Goal: Use online tool/utility: Use online tool/utility

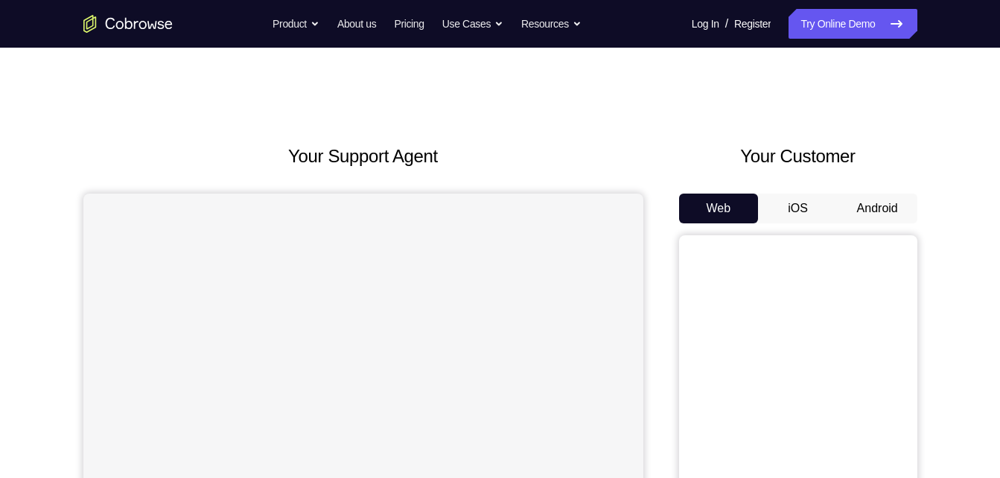
click at [858, 196] on button "Android" at bounding box center [878, 209] width 80 height 30
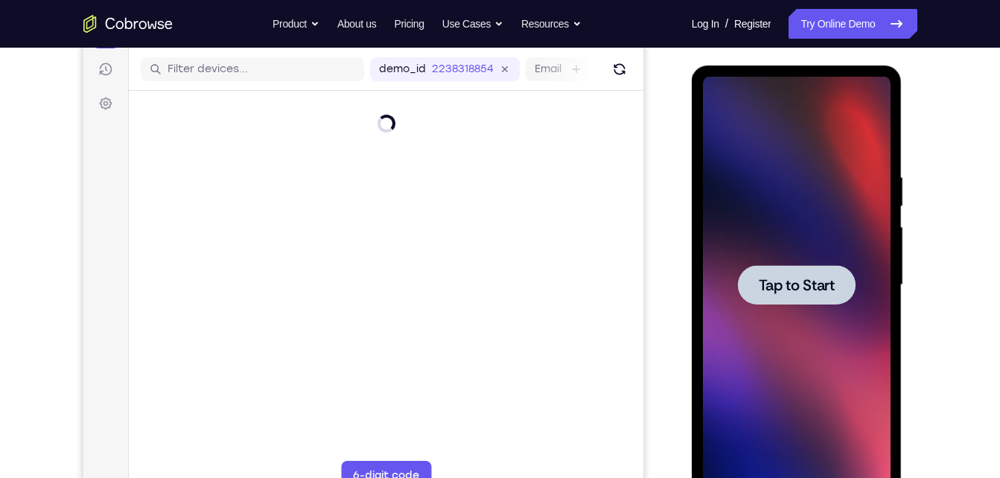
scroll to position [183, 0]
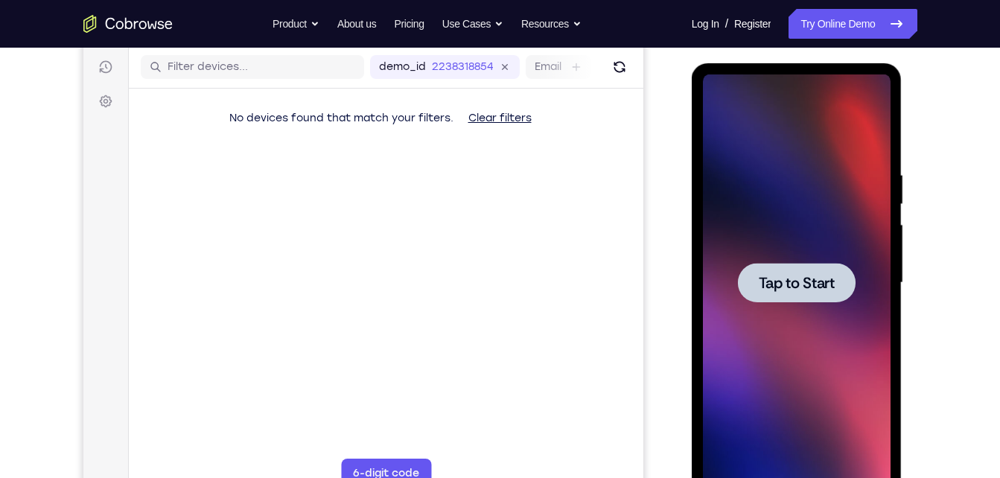
click at [790, 218] on div at bounding box center [797, 282] width 188 height 417
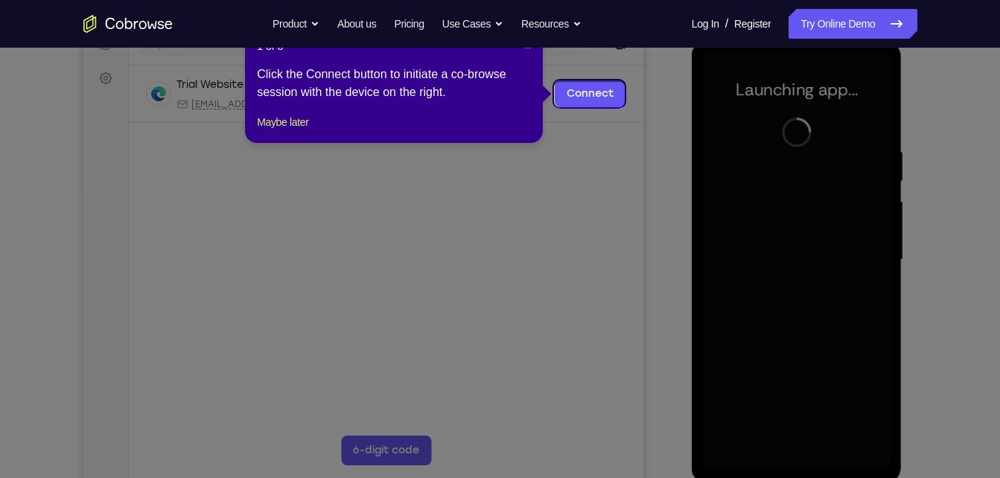
scroll to position [205, 0]
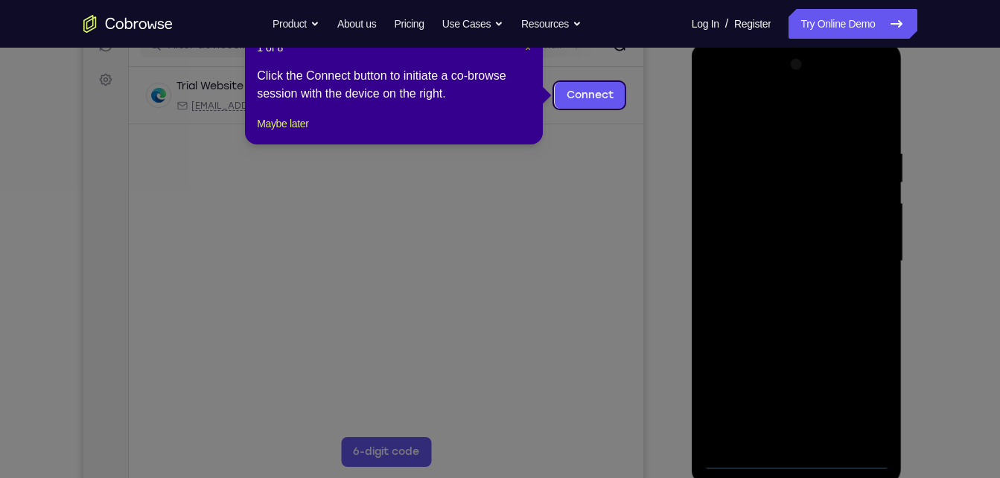
click at [528, 51] on span "×" at bounding box center [528, 48] width 6 height 12
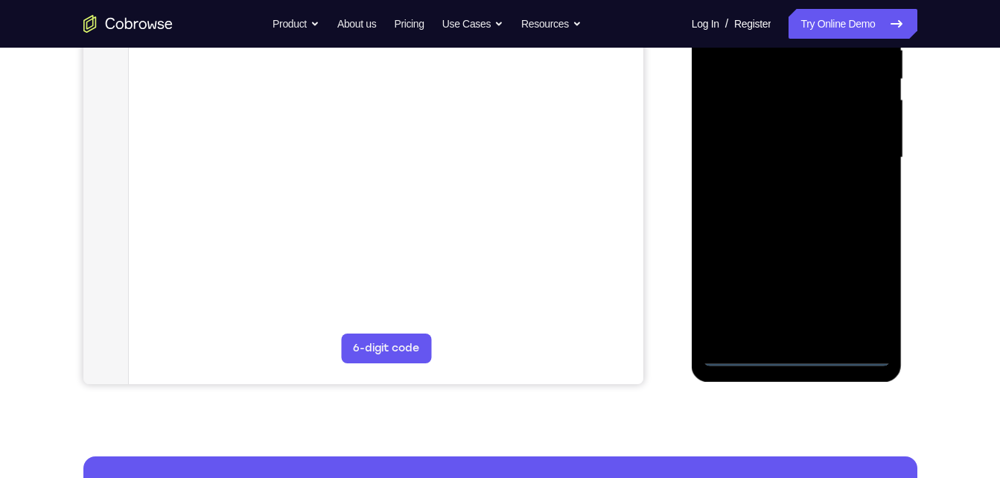
scroll to position [311, 0]
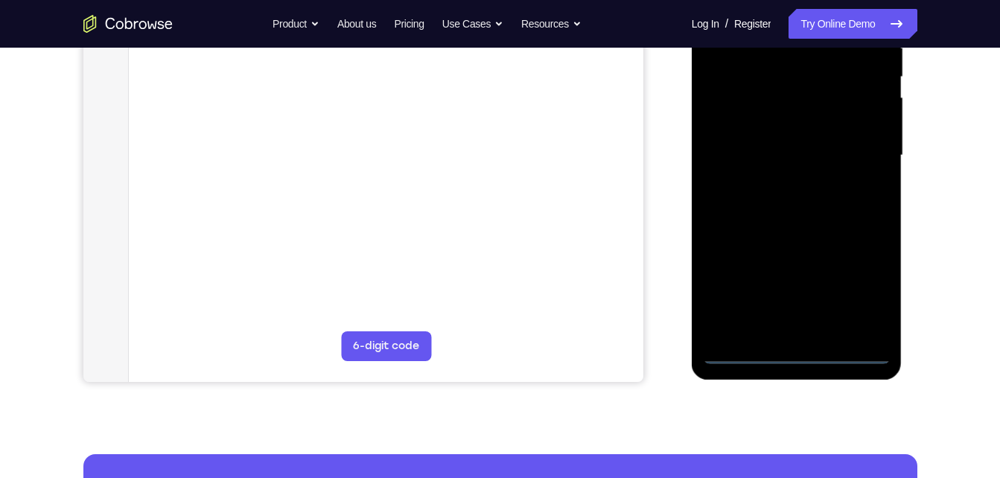
click at [794, 359] on div at bounding box center [797, 155] width 188 height 417
click at [848, 303] on div at bounding box center [797, 155] width 188 height 417
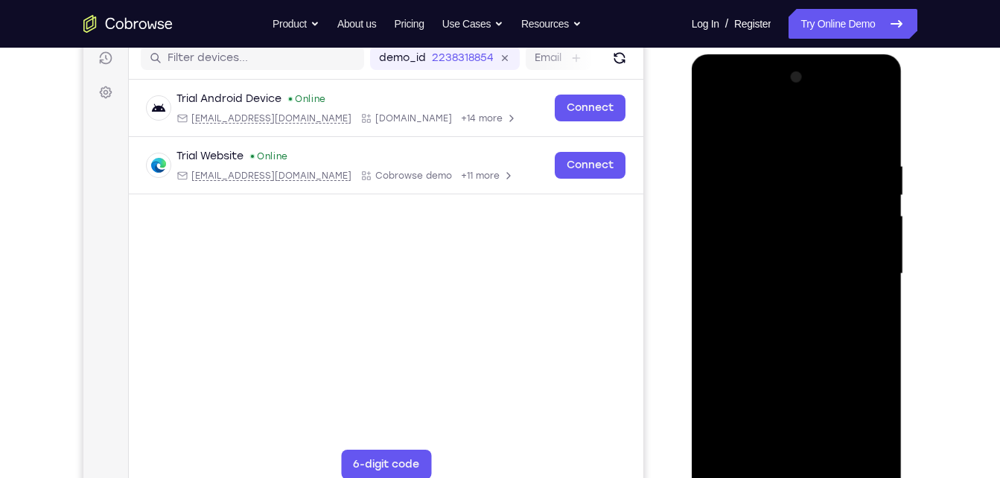
scroll to position [189, 0]
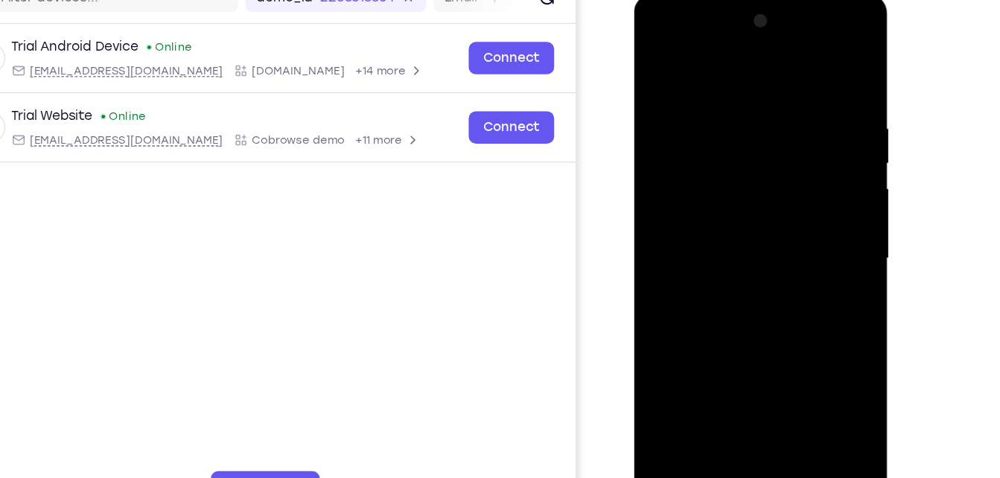
click at [801, 360] on div at bounding box center [740, 213] width 188 height 417
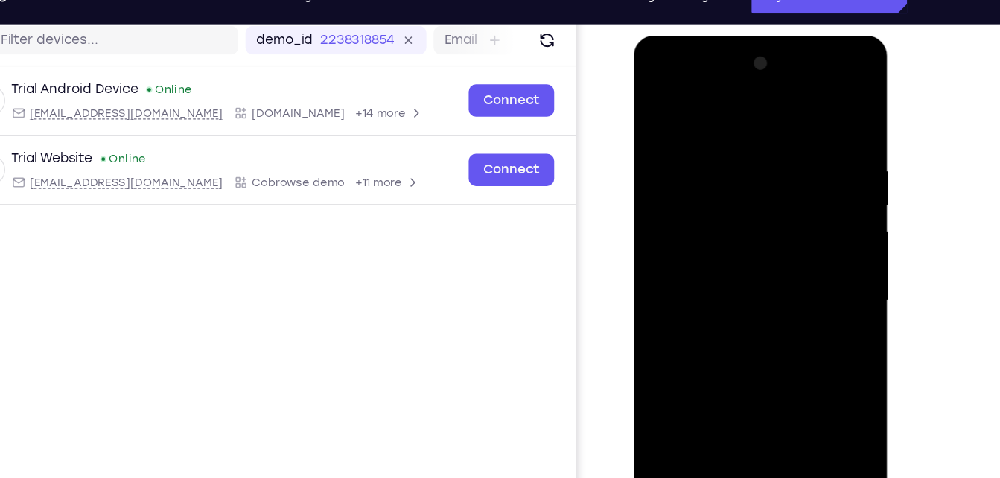
click at [659, 83] on div at bounding box center [740, 255] width 188 height 417
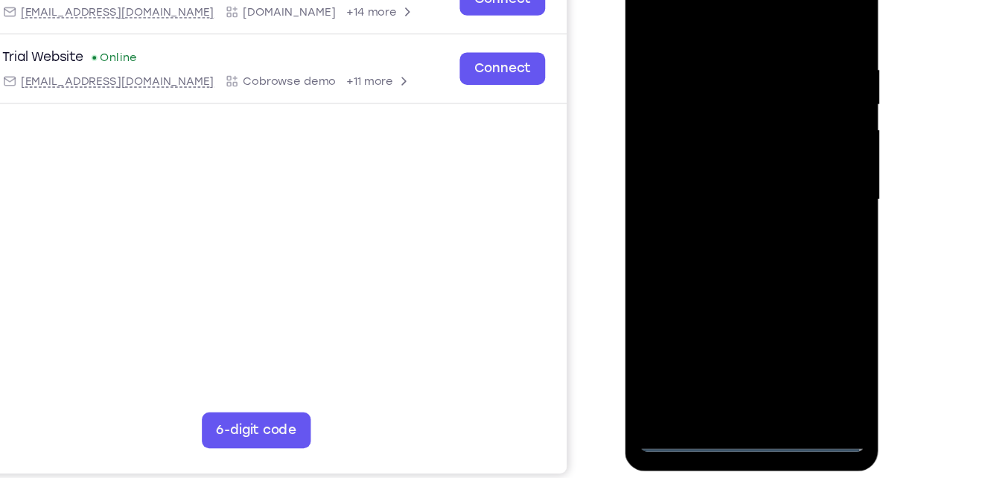
scroll to position [220, 0]
click at [785, 144] on div at bounding box center [731, 153] width 188 height 417
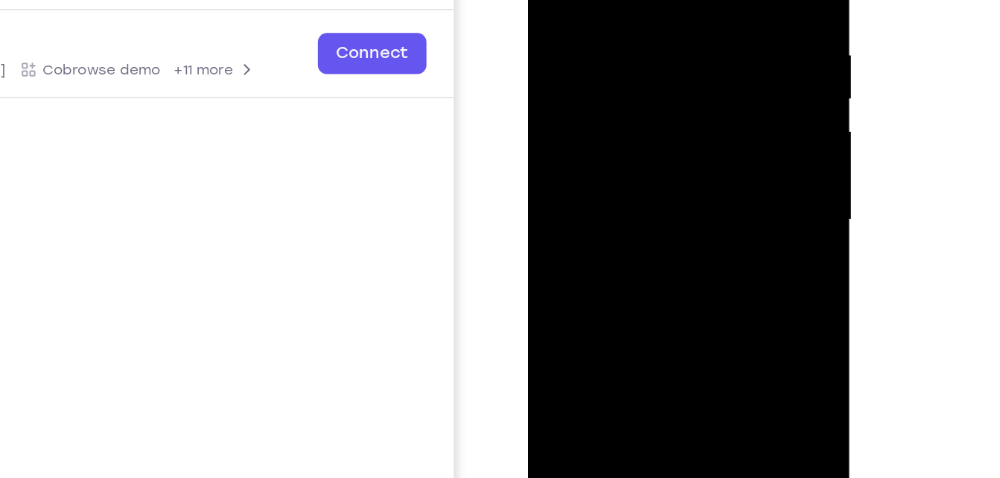
click at [620, 133] on div at bounding box center [633, 103] width 188 height 417
click at [616, 92] on div at bounding box center [633, 103] width 188 height 417
click at [605, 69] on div at bounding box center [633, 103] width 188 height 417
click at [597, 106] on div at bounding box center [633, 103] width 188 height 417
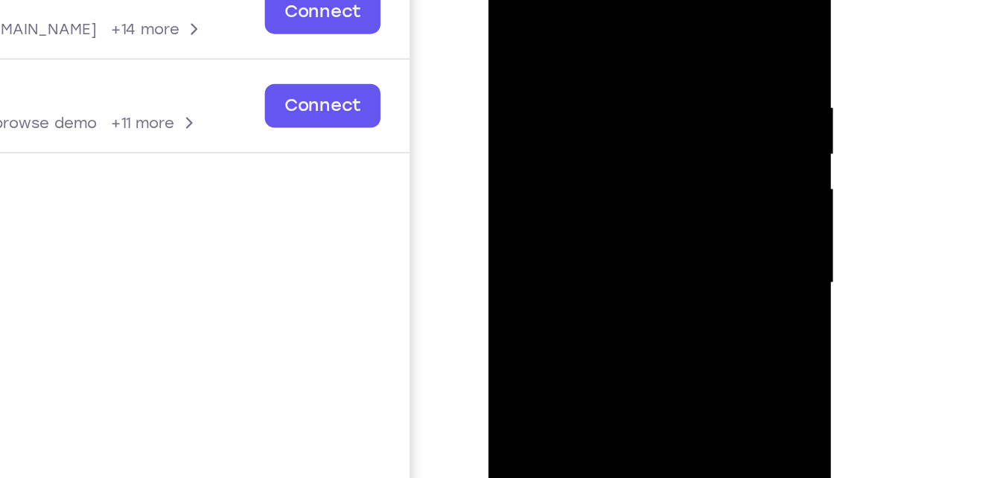
click at [626, 42] on div at bounding box center [594, 144] width 188 height 417
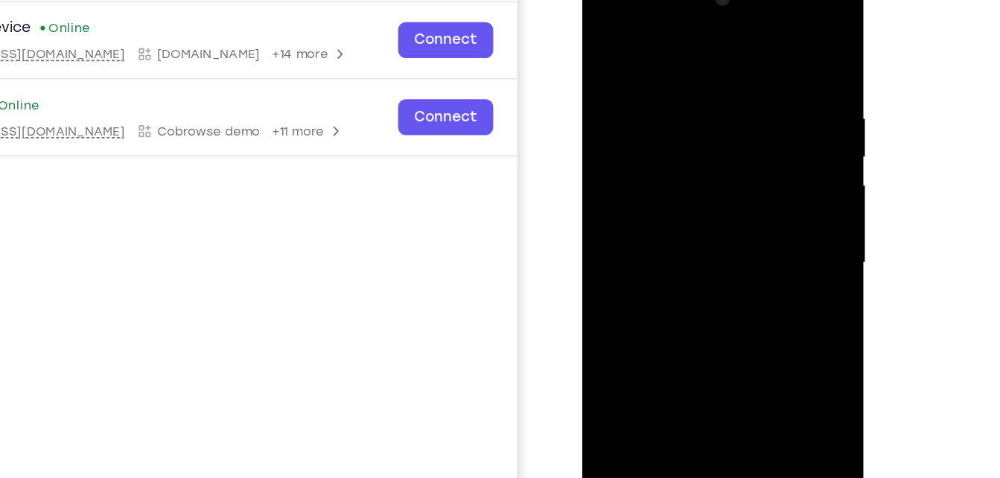
click at [680, 247] on div at bounding box center [688, 187] width 188 height 417
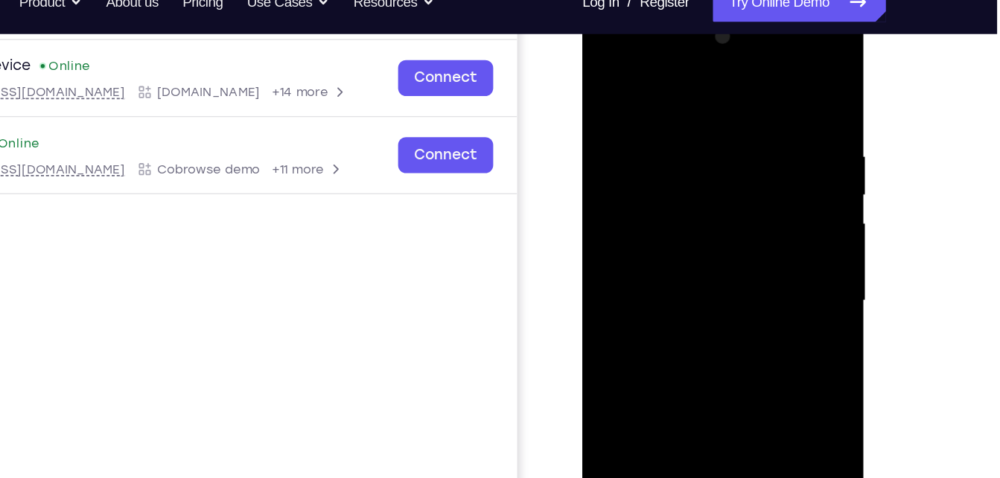
drag, startPoint x: 667, startPoint y: 84, endPoint x: 657, endPoint y: 1, distance: 83.2
click at [657, 6] on html "Online web based iOS Simulators and Android Emulators. Run iPhone, iPad, Mobile…" at bounding box center [688, 229] width 212 height 447
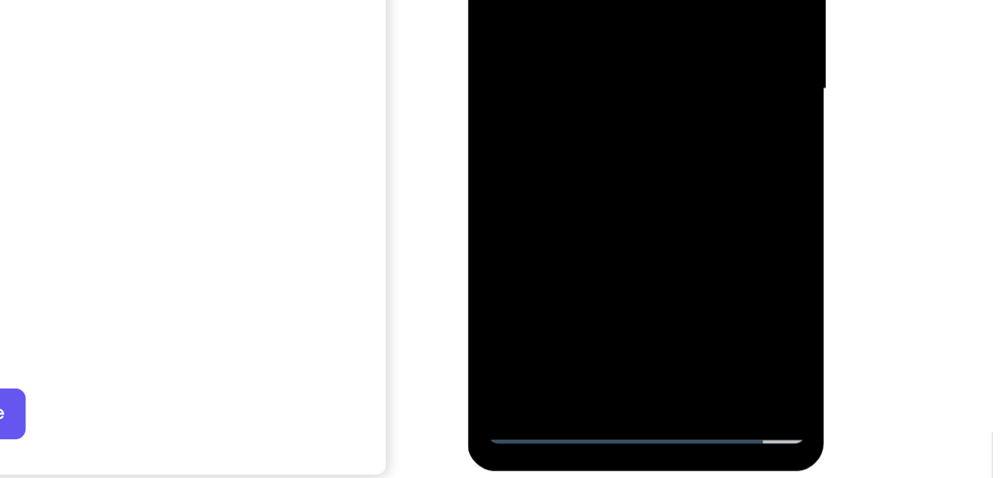
scroll to position [220, 0]
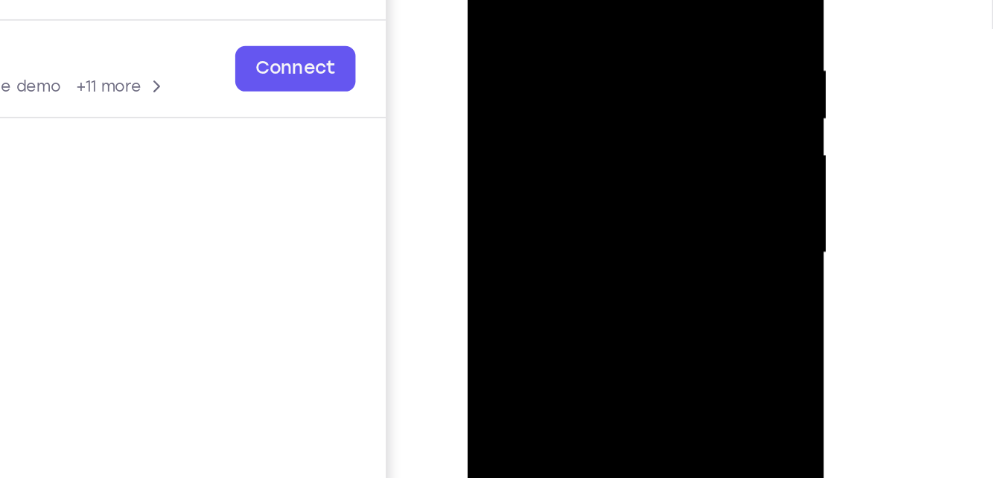
click at [557, 0] on div at bounding box center [574, 99] width 188 height 417
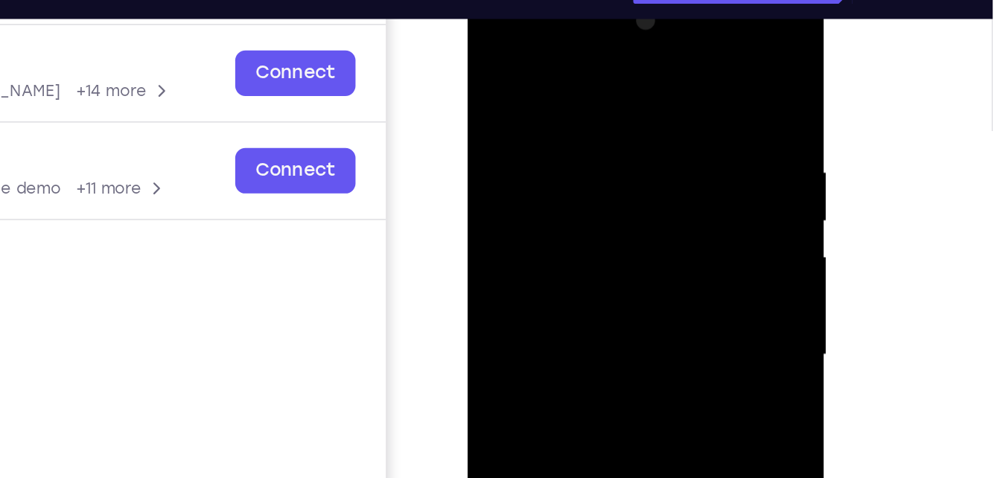
click at [641, 103] on div at bounding box center [574, 202] width 188 height 417
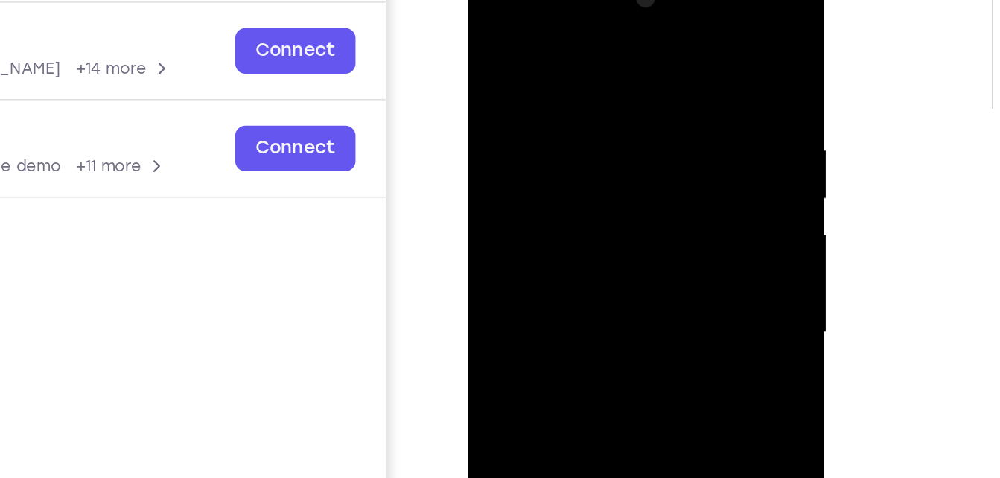
click at [651, 39] on div at bounding box center [574, 179] width 188 height 417
drag, startPoint x: 631, startPoint y: 79, endPoint x: 551, endPoint y: 81, distance: 79.7
click at [551, 81] on div at bounding box center [574, 179] width 188 height 417
click at [620, 69] on div at bounding box center [574, 179] width 188 height 417
click at [653, 84] on div at bounding box center [574, 179] width 188 height 417
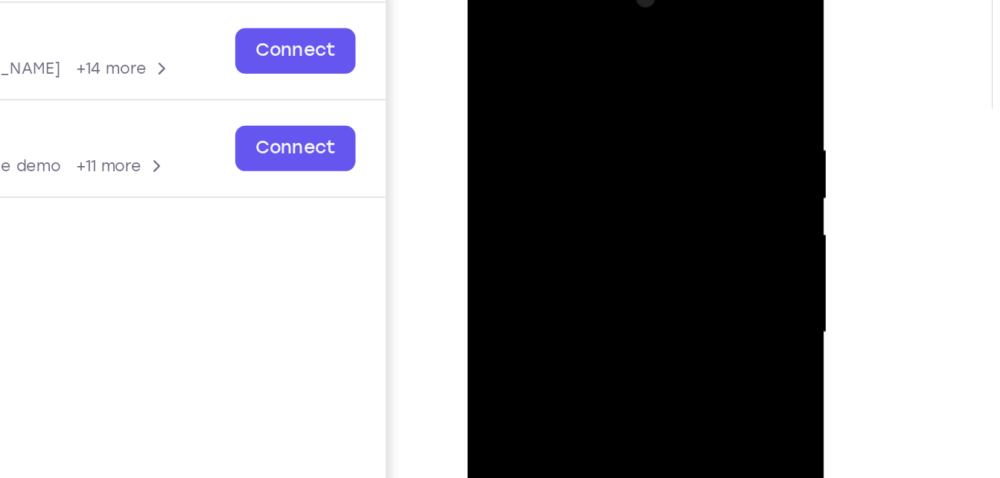
click at [647, 36] on div at bounding box center [574, 179] width 188 height 417
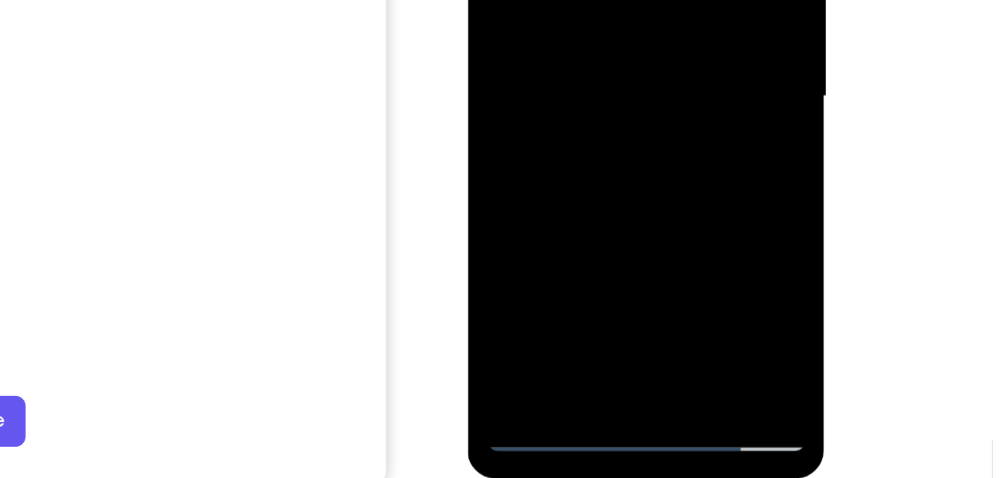
drag, startPoint x: 594, startPoint y: 40, endPoint x: 594, endPoint y: -12, distance: 52.1
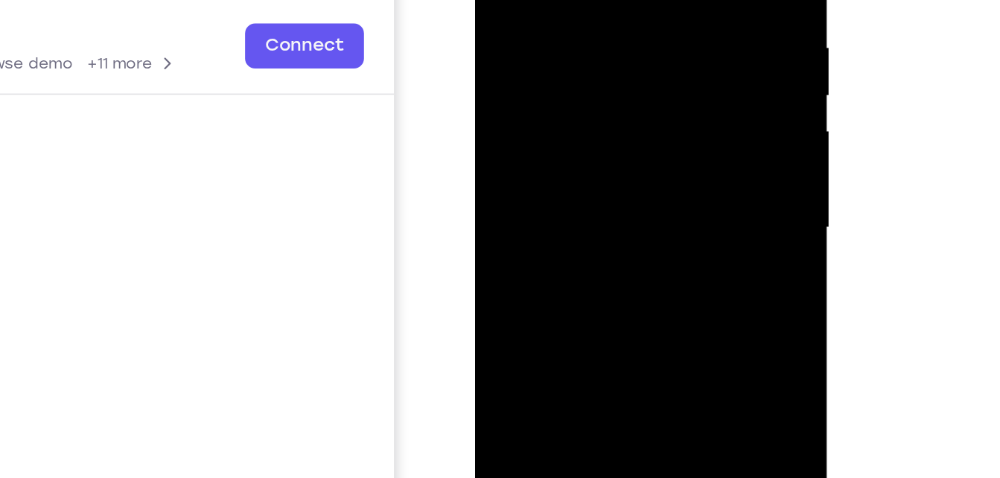
click at [581, 165] on div at bounding box center [580, 79] width 188 height 417
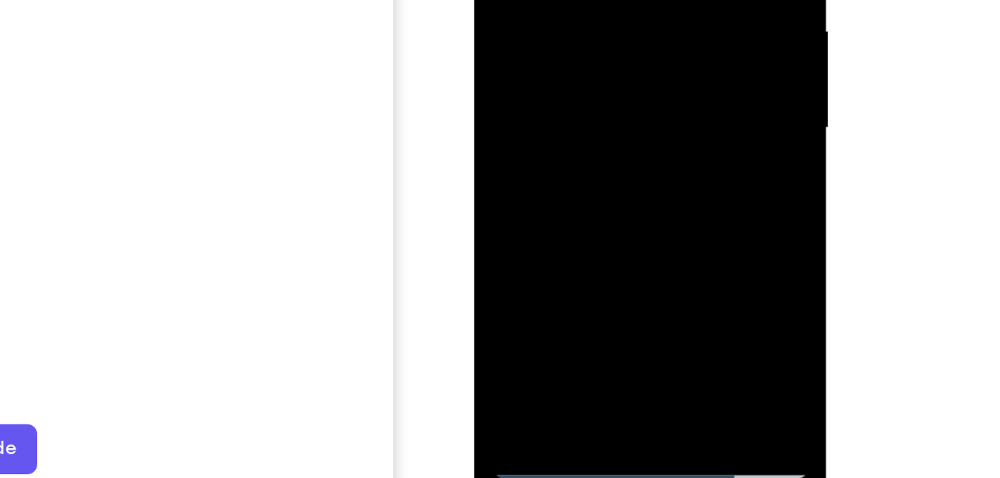
drag, startPoint x: 587, startPoint y: 122, endPoint x: 596, endPoint y: 7, distance: 115.0
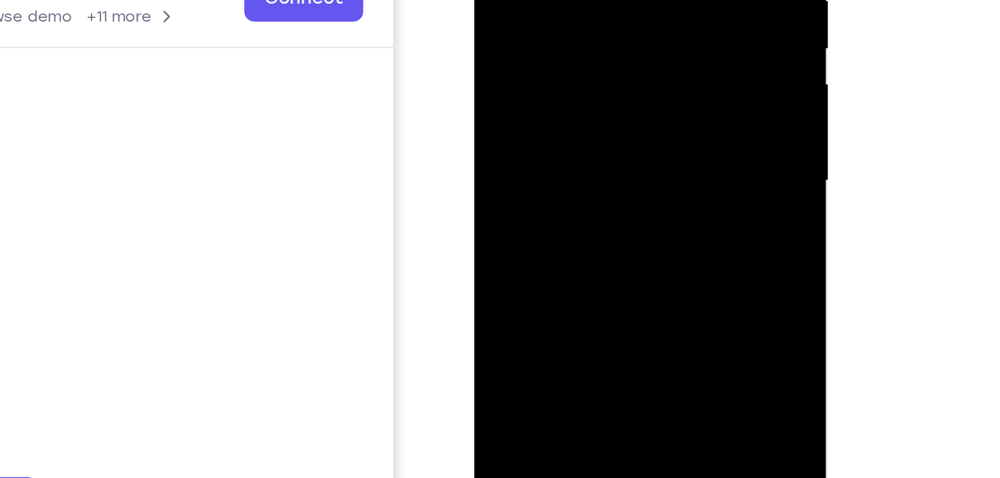
drag, startPoint x: 594, startPoint y: 125, endPoint x: 584, endPoint y: -6, distance: 131.4
click at [584, 0] on div at bounding box center [580, 31] width 188 height 417
drag, startPoint x: 584, startPoint y: 121, endPoint x: 599, endPoint y: -42, distance: 164.5
click at [599, 0] on div at bounding box center [580, 31] width 188 height 417
drag, startPoint x: 557, startPoint y: 75, endPoint x: 570, endPoint y: -17, distance: 93.3
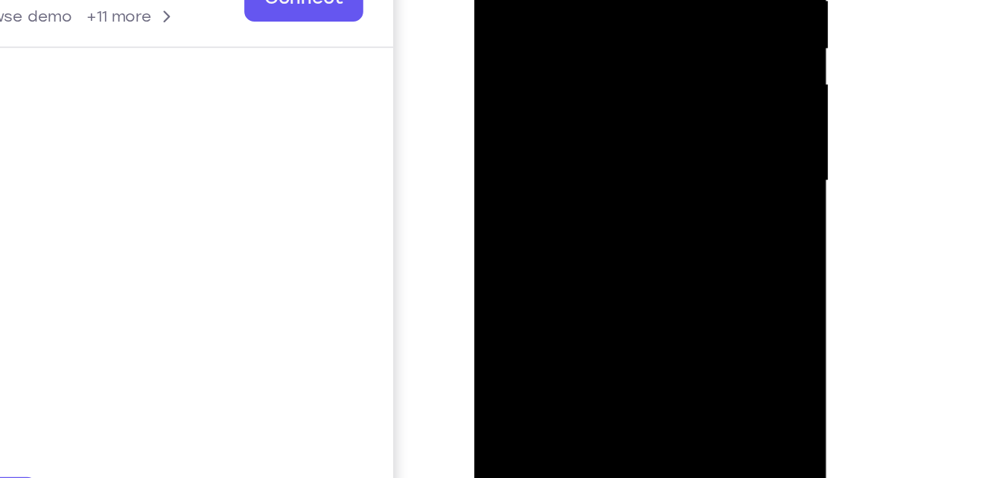
click at [570, 0] on div at bounding box center [580, 31] width 188 height 417
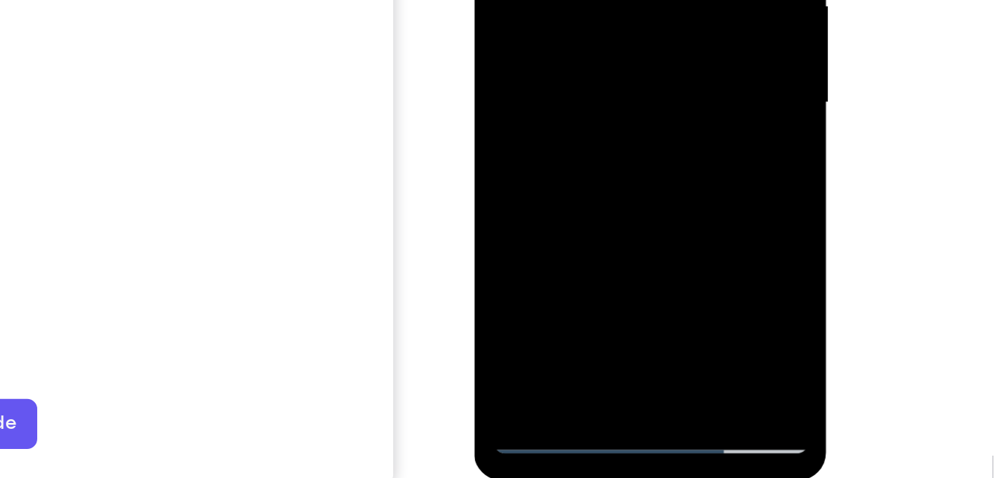
drag, startPoint x: 589, startPoint y: 70, endPoint x: 588, endPoint y: -19, distance: 89.4
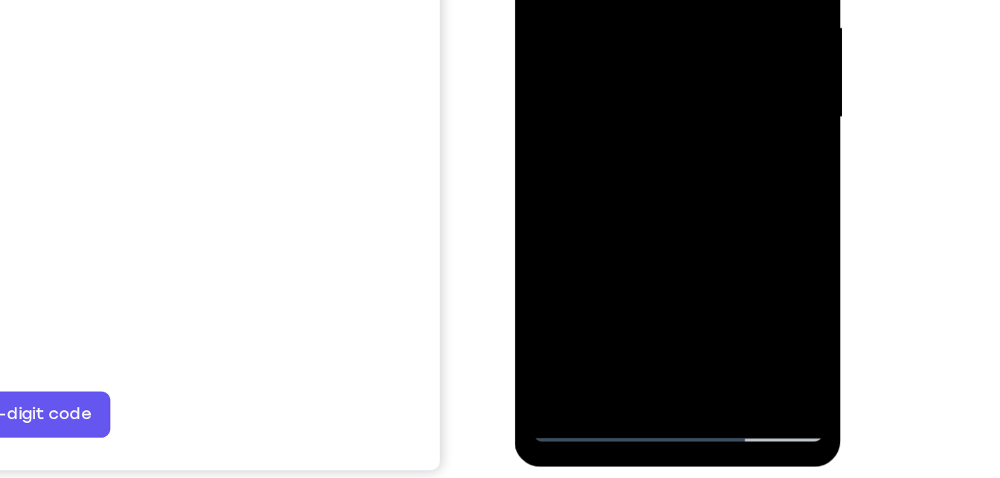
scroll to position [219, 0]
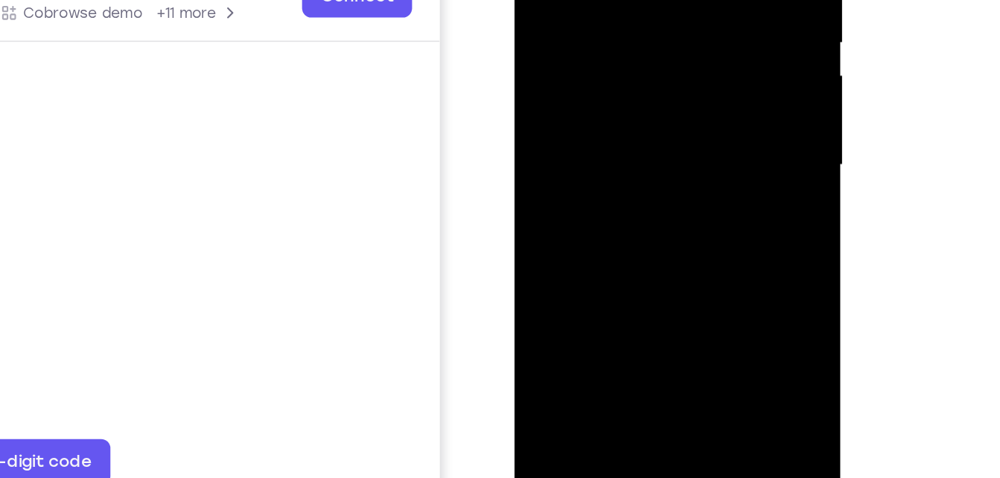
drag, startPoint x: 649, startPoint y: 32, endPoint x: 641, endPoint y: 179, distance: 147.7
click at [641, 179] on div at bounding box center [621, 43] width 188 height 417
drag, startPoint x: 646, startPoint y: 59, endPoint x: 645, endPoint y: 161, distance: 102.0
click at [645, 161] on div at bounding box center [621, 43] width 188 height 417
click at [702, 93] on div at bounding box center [621, 43] width 188 height 417
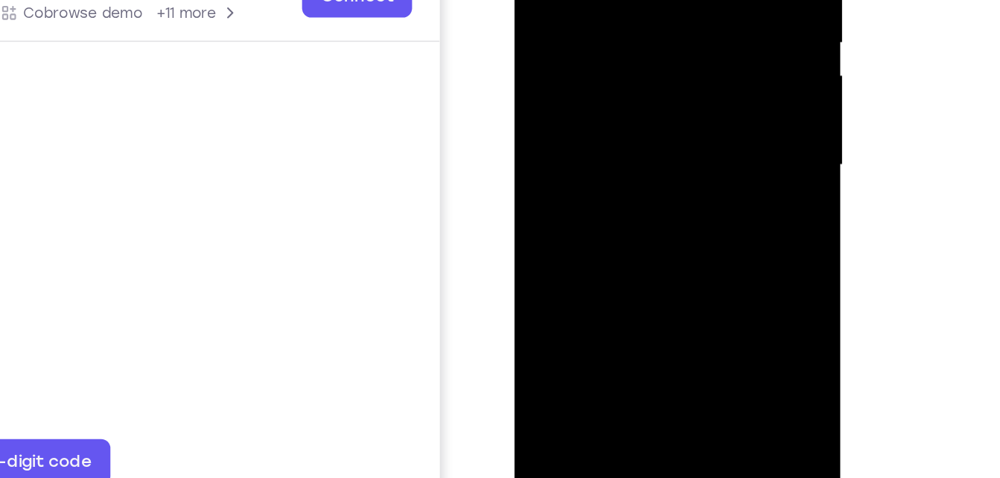
click at [702, 93] on div at bounding box center [621, 43] width 188 height 417
drag, startPoint x: 625, startPoint y: 162, endPoint x: 643, endPoint y: -31, distance: 193.7
click at [643, 0] on div at bounding box center [621, 43] width 188 height 417
drag, startPoint x: 632, startPoint y: 130, endPoint x: 624, endPoint y: 162, distance: 32.9
click at [624, 162] on div at bounding box center [621, 43] width 188 height 417
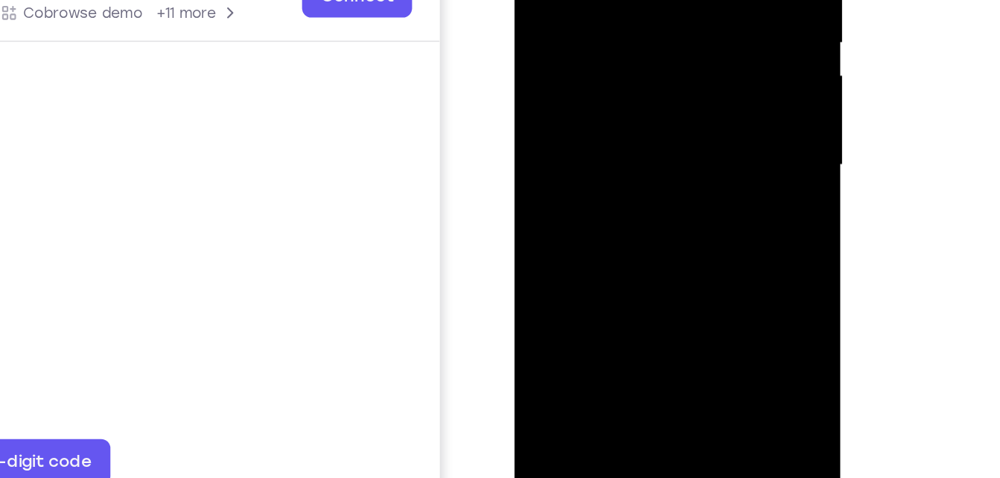
drag, startPoint x: 671, startPoint y: 18, endPoint x: 660, endPoint y: 74, distance: 57.7
click at [660, 74] on div at bounding box center [621, 43] width 188 height 417
drag, startPoint x: 682, startPoint y: 16, endPoint x: 679, endPoint y: 59, distance: 42.6
click at [679, 59] on div at bounding box center [621, 43] width 188 height 417
click at [702, 13] on div at bounding box center [621, 43] width 188 height 417
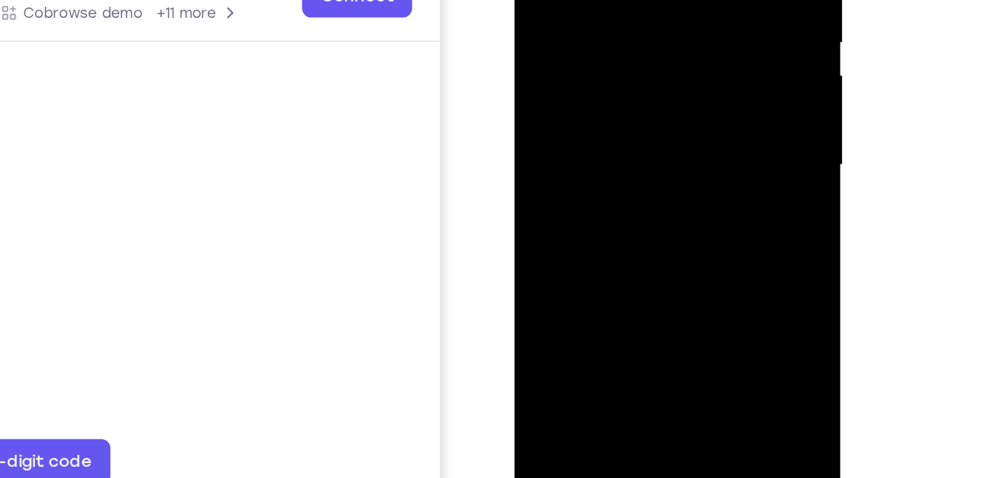
click at [702, 13] on div at bounding box center [621, 43] width 188 height 417
click at [702, 1] on div at bounding box center [621, 43] width 188 height 417
click at [542, 145] on div at bounding box center [621, 43] width 188 height 417
drag, startPoint x: 602, startPoint y: 164, endPoint x: 623, endPoint y: 25, distance: 140.8
click at [623, 25] on div at bounding box center [621, 43] width 188 height 417
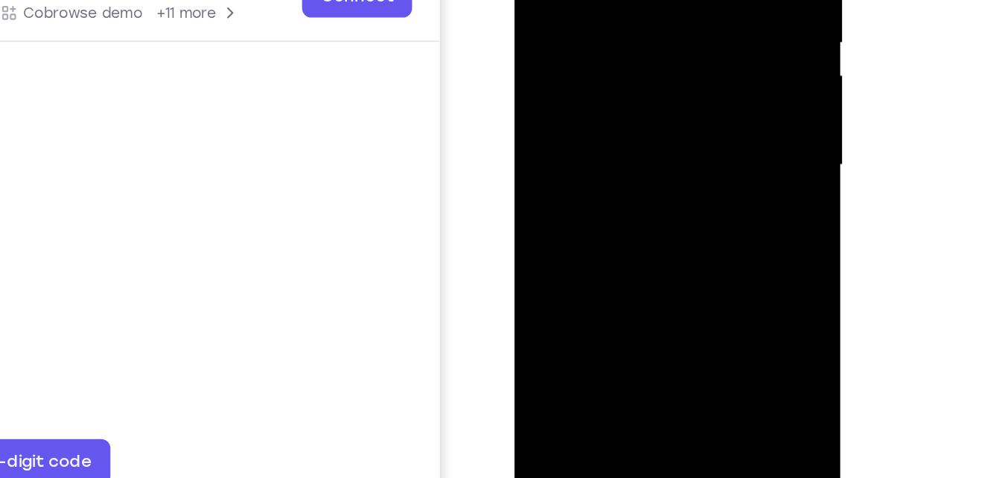
drag, startPoint x: 658, startPoint y: 162, endPoint x: 660, endPoint y: 63, distance: 99.1
click at [660, 63] on div at bounding box center [621, 43] width 188 height 417
drag, startPoint x: 658, startPoint y: 110, endPoint x: 678, endPoint y: -22, distance: 134.0
click at [678, 0] on div at bounding box center [621, 43] width 188 height 417
click at [685, 229] on div at bounding box center [621, 43] width 188 height 417
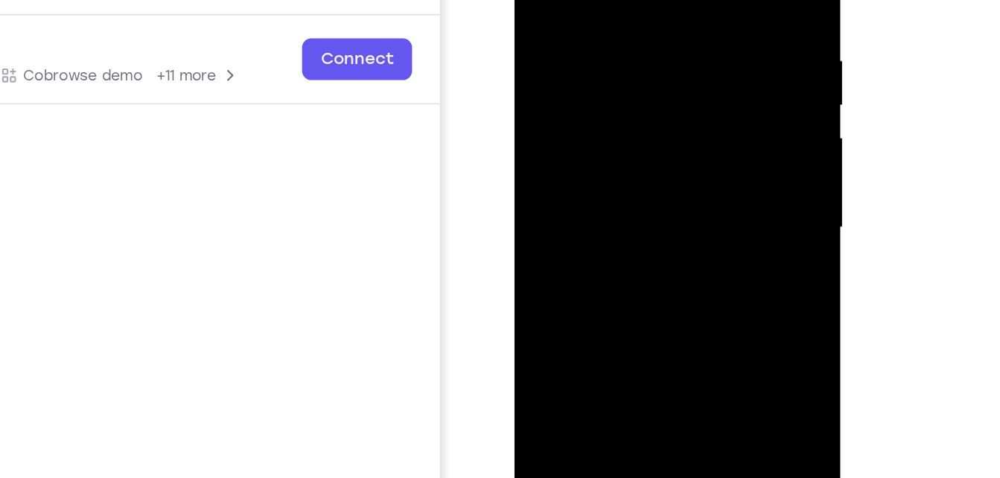
click at [620, 83] on div at bounding box center [621, 106] width 188 height 417
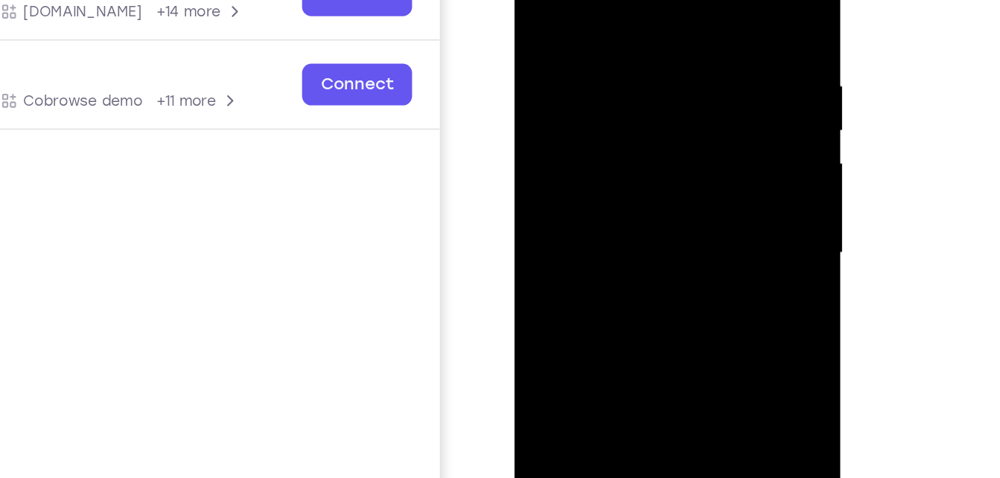
click at [550, 14] on div at bounding box center [621, 131] width 188 height 417
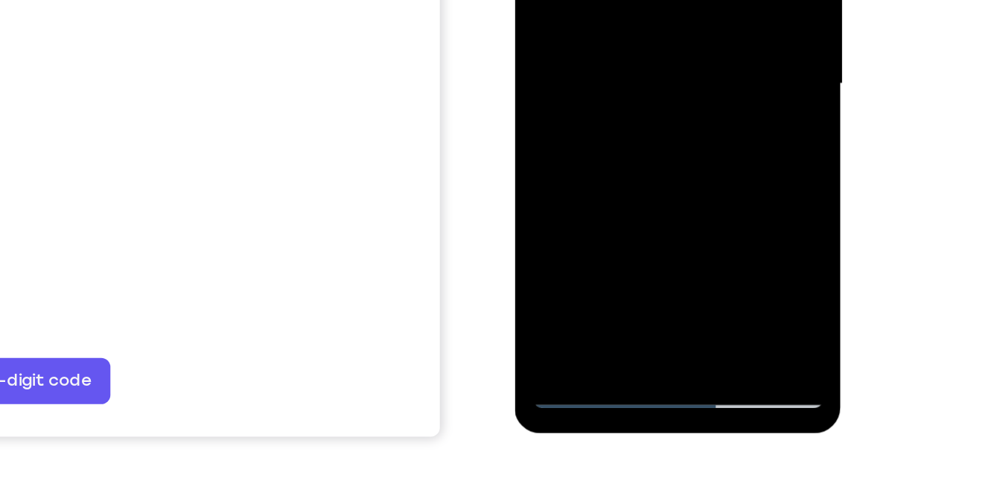
scroll to position [242, 0]
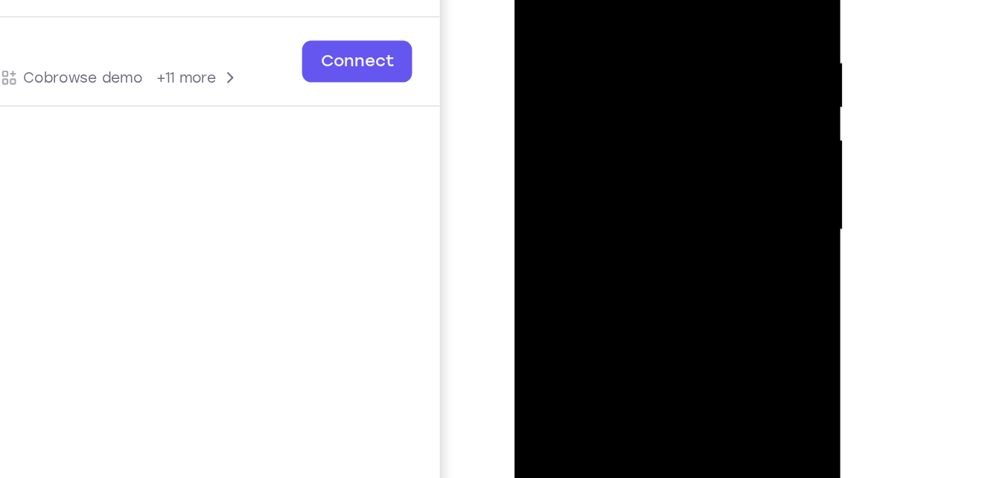
drag, startPoint x: 582, startPoint y: 100, endPoint x: 590, endPoint y: 202, distance: 102.3
click at [590, 202] on div at bounding box center [621, 108] width 188 height 417
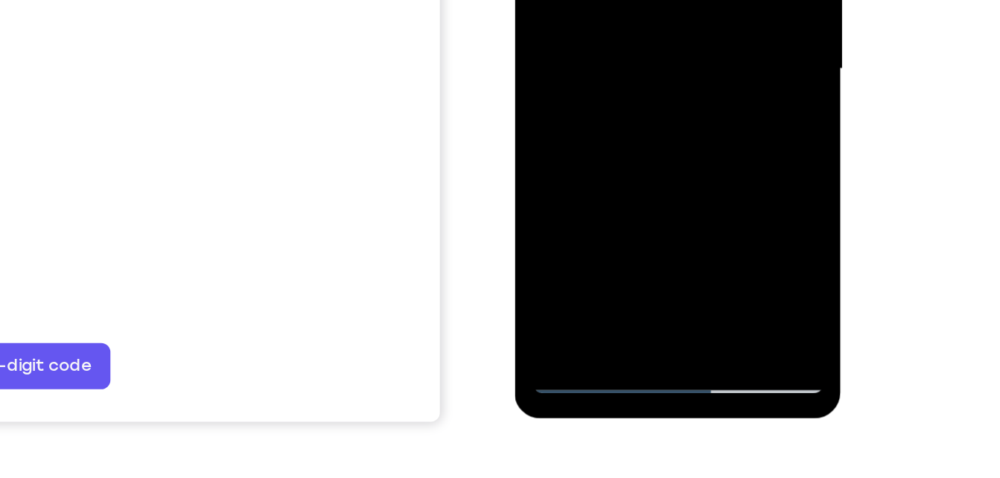
scroll to position [254, 0]
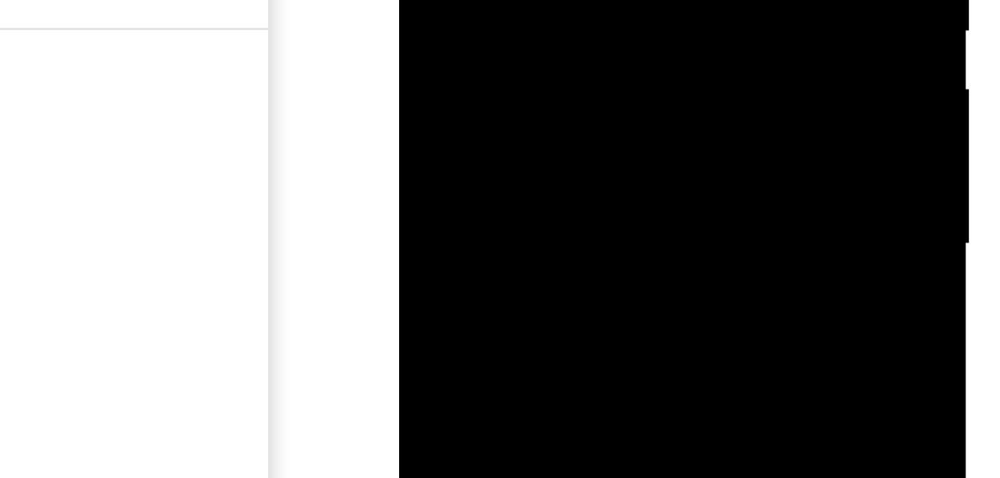
drag, startPoint x: 499, startPoint y: -87, endPoint x: 500, endPoint y: -132, distance: 44.7
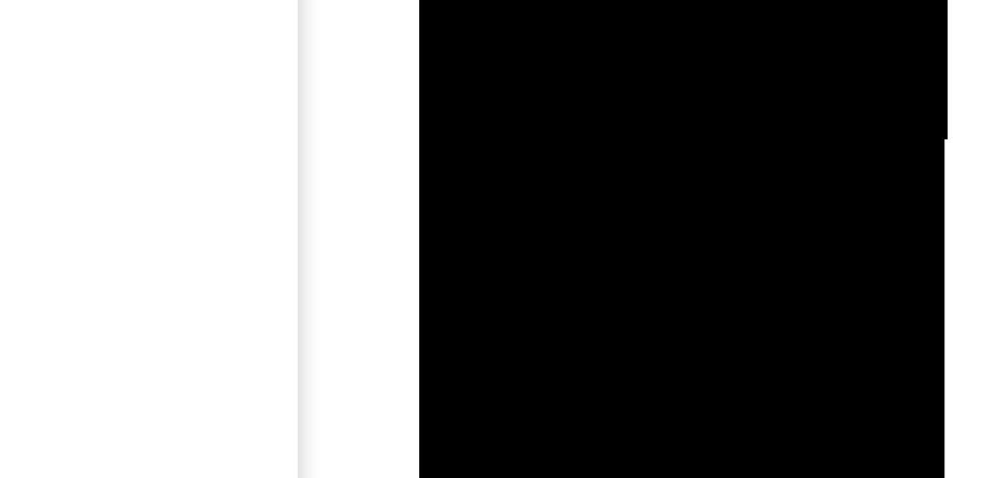
drag, startPoint x: 517, startPoint y: -95, endPoint x: 516, endPoint y: -166, distance: 70.8
drag, startPoint x: 516, startPoint y: -151, endPoint x: 515, endPoint y: -191, distance: 40.2
drag, startPoint x: 511, startPoint y: -203, endPoint x: 513, endPoint y: -292, distance: 89.4
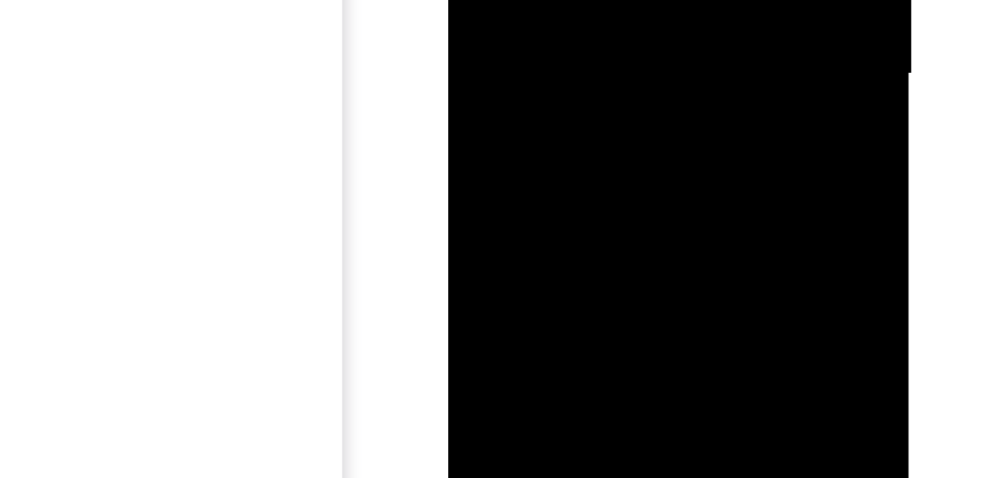
drag, startPoint x: 548, startPoint y: -68, endPoint x: 547, endPoint y: -156, distance: 88.6
drag, startPoint x: 550, startPoint y: -60, endPoint x: 552, endPoint y: -167, distance: 106.5
drag, startPoint x: 544, startPoint y: -66, endPoint x: 543, endPoint y: -156, distance: 90.9
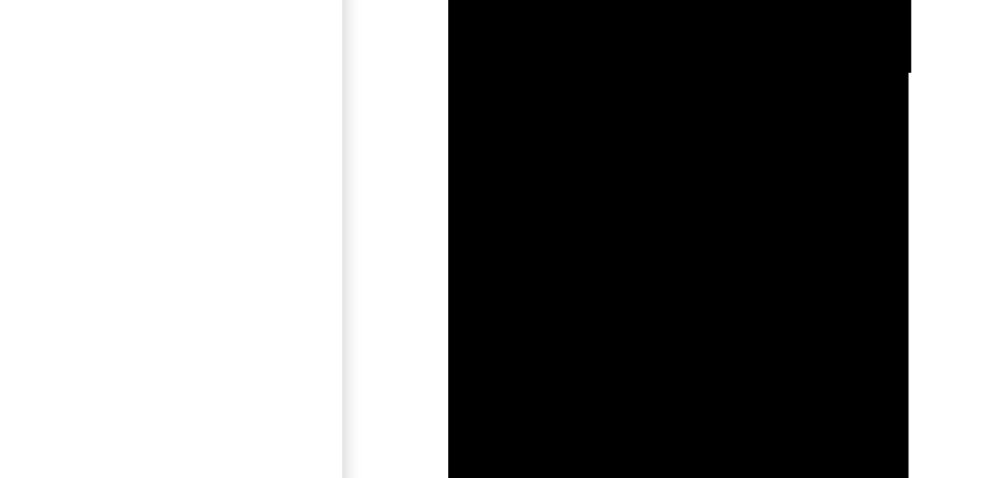
drag, startPoint x: 534, startPoint y: -59, endPoint x: 535, endPoint y: -147, distance: 88.6
drag, startPoint x: 541, startPoint y: -61, endPoint x: 542, endPoint y: -133, distance: 72.3
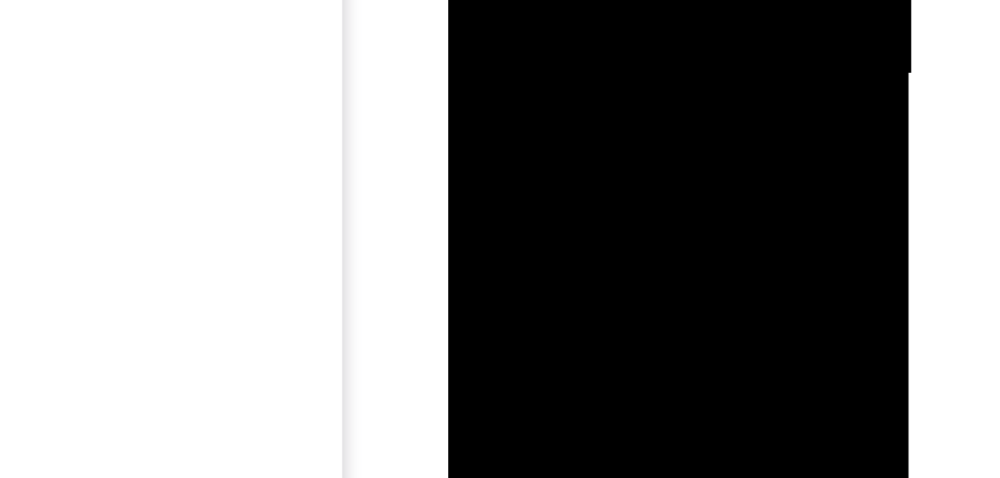
drag, startPoint x: 536, startPoint y: -60, endPoint x: 538, endPoint y: -153, distance: 92.4
drag, startPoint x: 527, startPoint y: -56, endPoint x: 527, endPoint y: -156, distance: 99.8
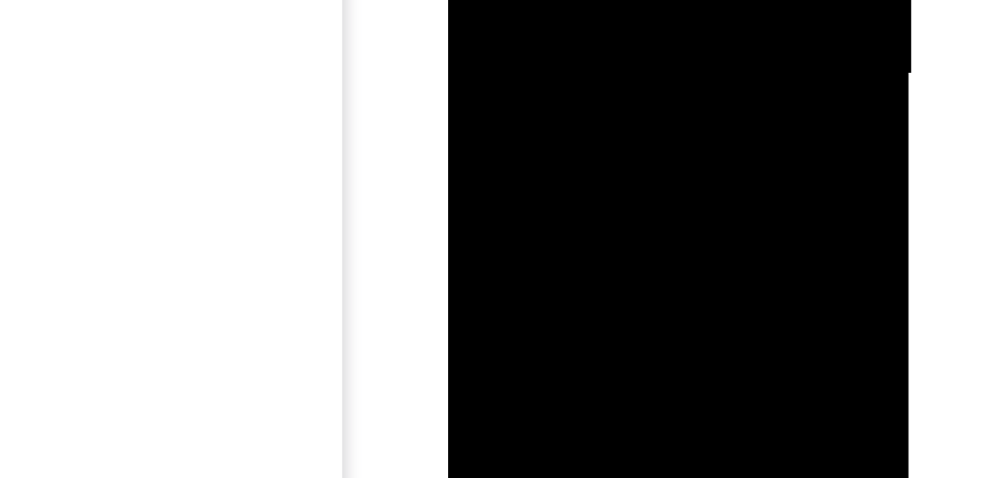
drag, startPoint x: 524, startPoint y: -55, endPoint x: 529, endPoint y: -145, distance: 90.3
drag, startPoint x: 525, startPoint y: -36, endPoint x: 530, endPoint y: -150, distance: 114.1
drag, startPoint x: 527, startPoint y: -67, endPoint x: 537, endPoint y: -150, distance: 84.1
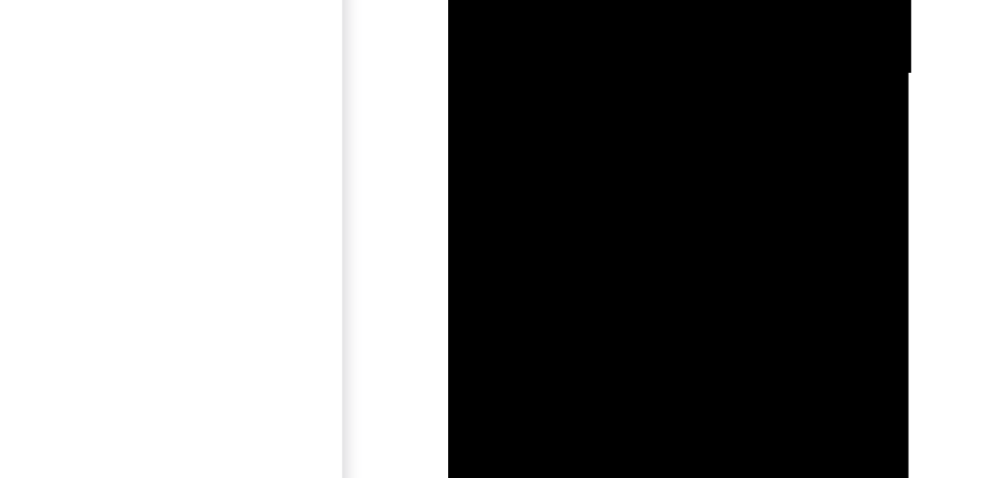
drag, startPoint x: 535, startPoint y: -70, endPoint x: 542, endPoint y: -133, distance: 63.7
drag, startPoint x: 527, startPoint y: -47, endPoint x: 535, endPoint y: -131, distance: 84.6
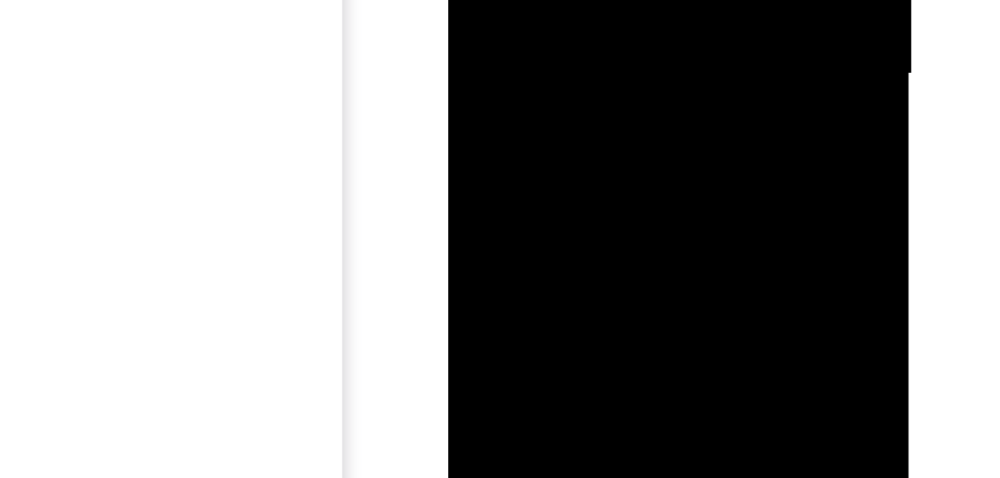
drag, startPoint x: 523, startPoint y: -51, endPoint x: 533, endPoint y: -128, distance: 77.4
drag, startPoint x: 535, startPoint y: -63, endPoint x: 539, endPoint y: -142, distance: 79.8
drag, startPoint x: 535, startPoint y: -66, endPoint x: 542, endPoint y: -138, distance: 72.6
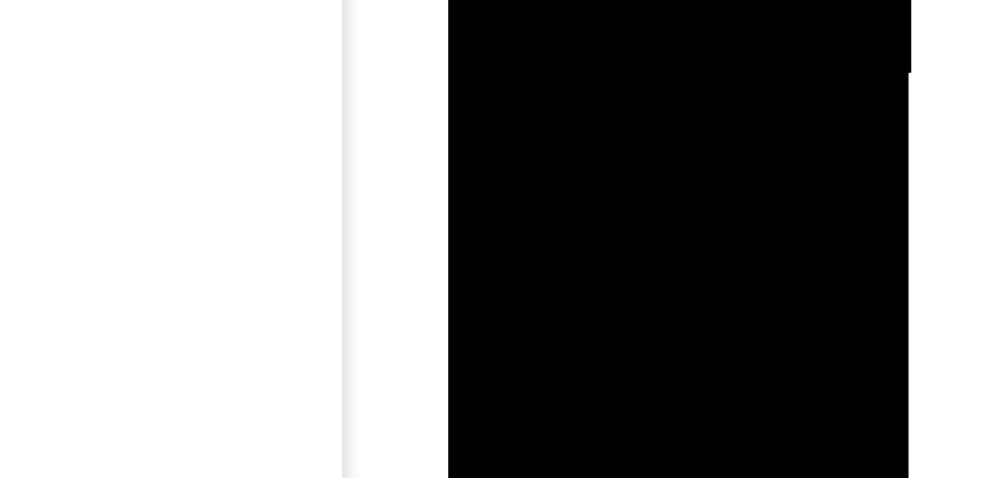
drag, startPoint x: 532, startPoint y: -86, endPoint x: 535, endPoint y: -136, distance: 50.7
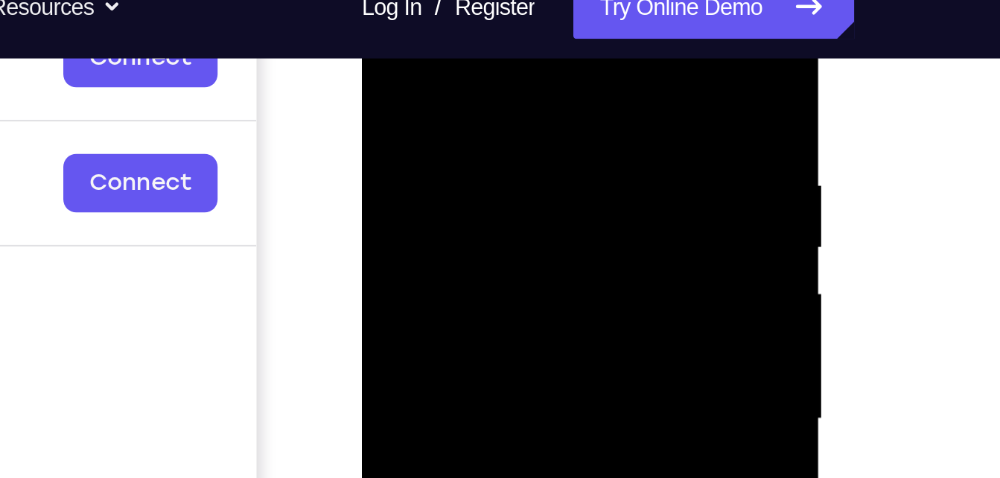
click at [455, 13] on div at bounding box center [467, 161] width 188 height 417
click at [422, 92] on div at bounding box center [467, 161] width 188 height 417
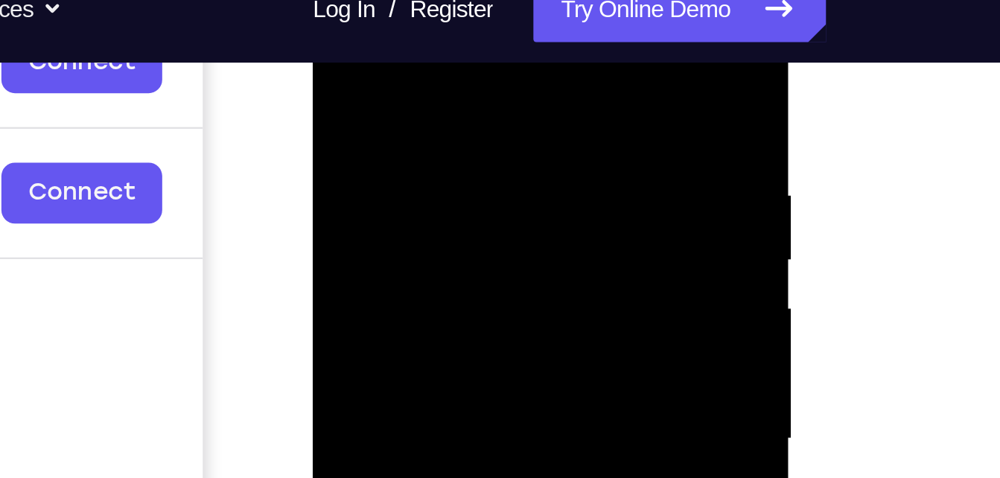
click at [334, 7] on div at bounding box center [418, 160] width 188 height 417
click at [472, 13] on div at bounding box center [418, 160] width 188 height 417
click at [497, 54] on div at bounding box center [418, 160] width 188 height 417
click at [416, 1] on div at bounding box center [418, 160] width 188 height 417
click at [348, 152] on div at bounding box center [418, 160] width 188 height 417
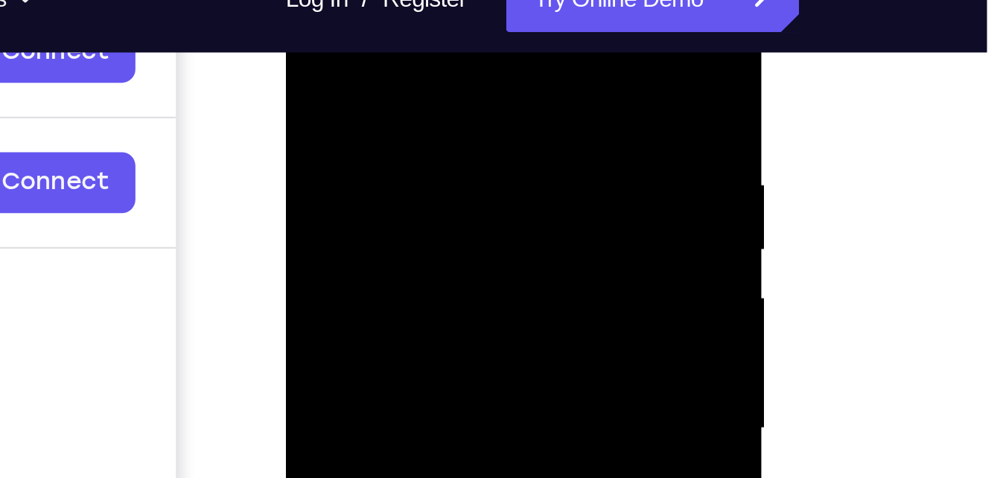
click at [387, 54] on div at bounding box center [391, 150] width 188 height 417
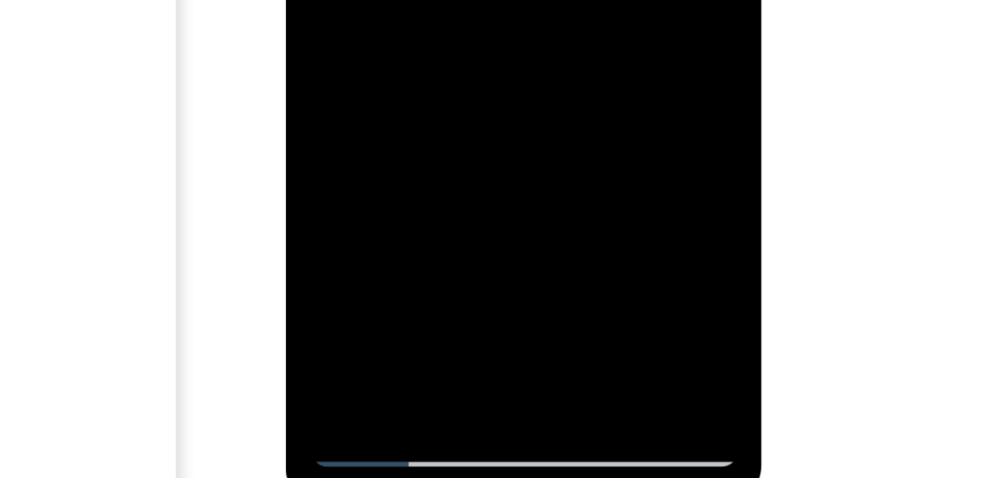
drag, startPoint x: 475, startPoint y: -150, endPoint x: 467, endPoint y: -185, distance: 36.7
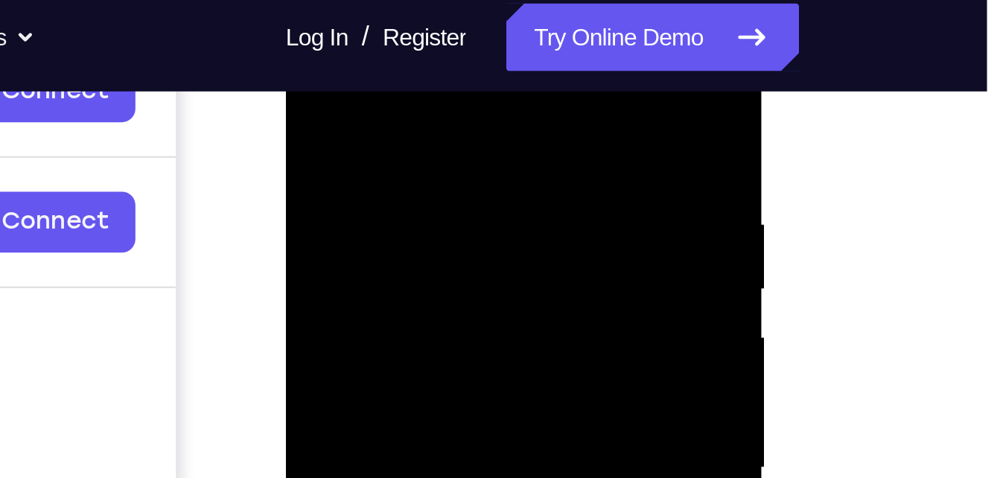
click at [445, 42] on div at bounding box center [391, 189] width 188 height 417
click at [385, 140] on div at bounding box center [391, 189] width 188 height 417
drag, startPoint x: 343, startPoint y: 86, endPoint x: 356, endPoint y: 137, distance: 52.4
click at [356, 137] on div at bounding box center [391, 189] width 188 height 417
click at [383, 138] on div at bounding box center [391, 189] width 188 height 417
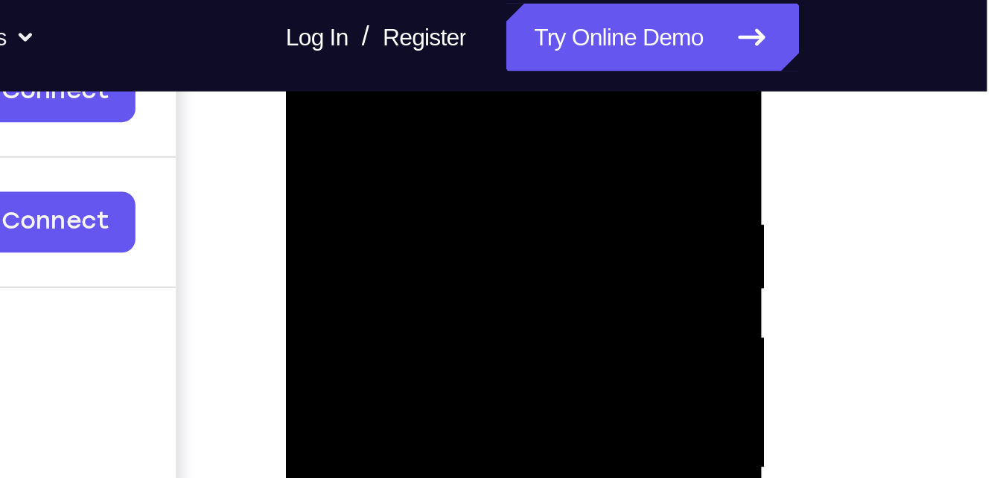
click at [306, 42] on div at bounding box center [391, 189] width 188 height 417
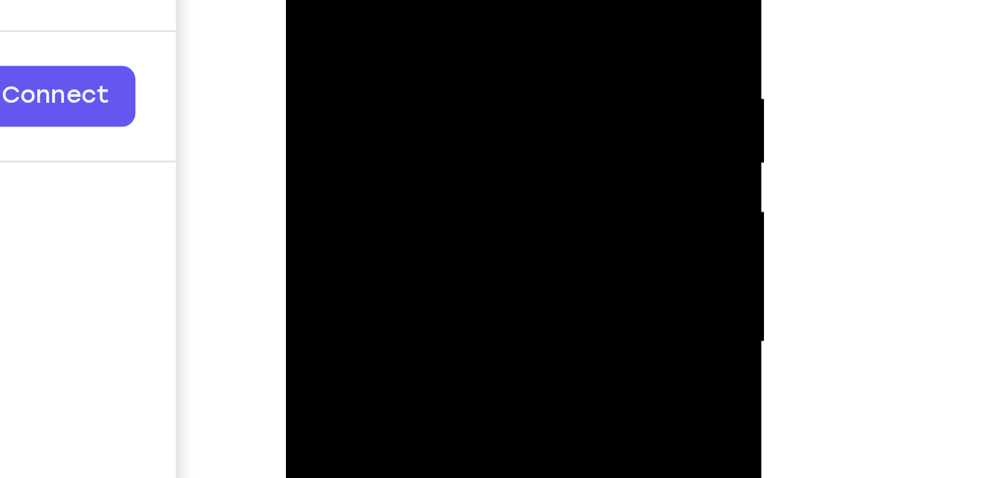
click at [329, 0] on div at bounding box center [391, 64] width 188 height 417
click at [310, 0] on div at bounding box center [391, 64] width 188 height 417
click at [360, 0] on div at bounding box center [391, 64] width 188 height 417
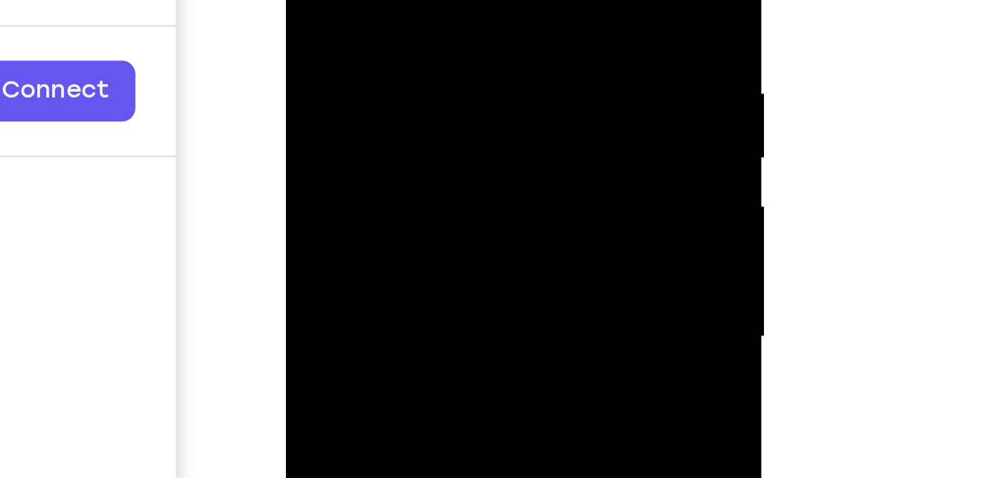
click at [373, 0] on div at bounding box center [391, 58] width 188 height 417
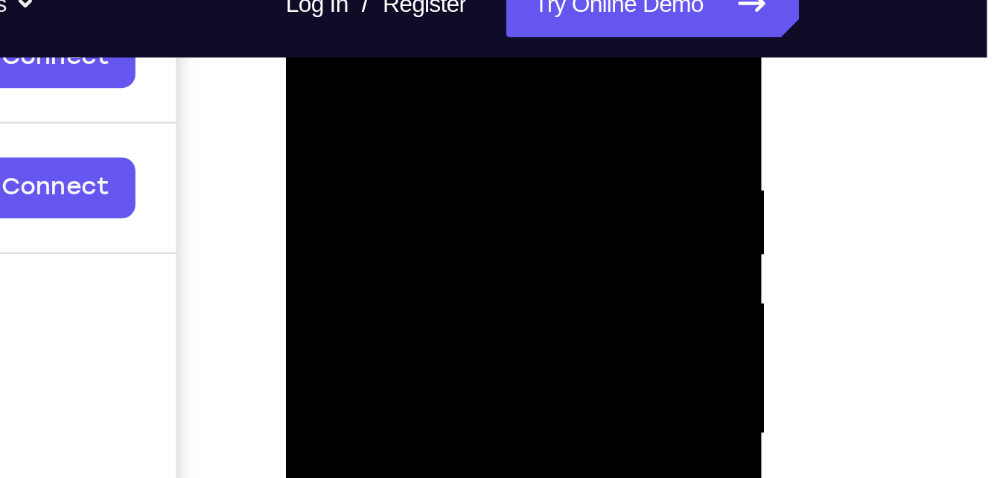
click at [470, 4] on div at bounding box center [391, 155] width 188 height 417
click at [400, 31] on div at bounding box center [391, 155] width 188 height 417
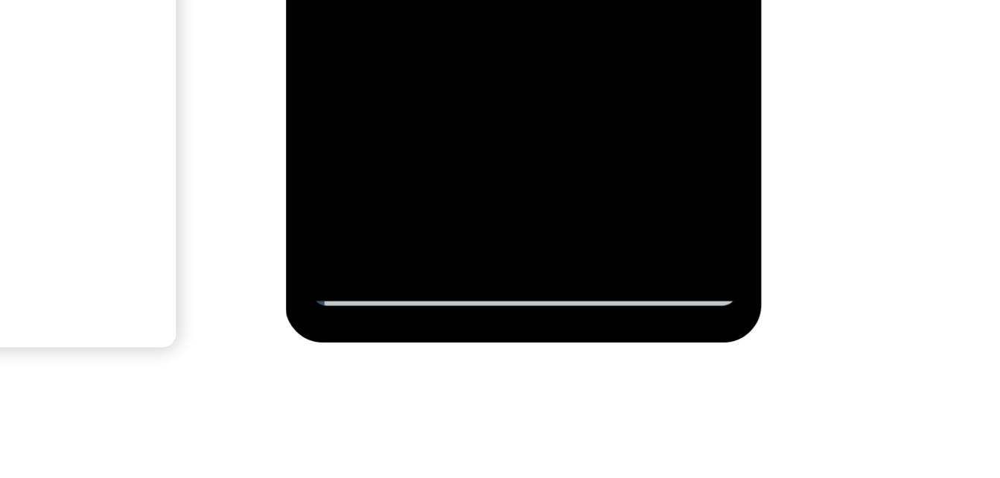
scroll to position [273, 0]
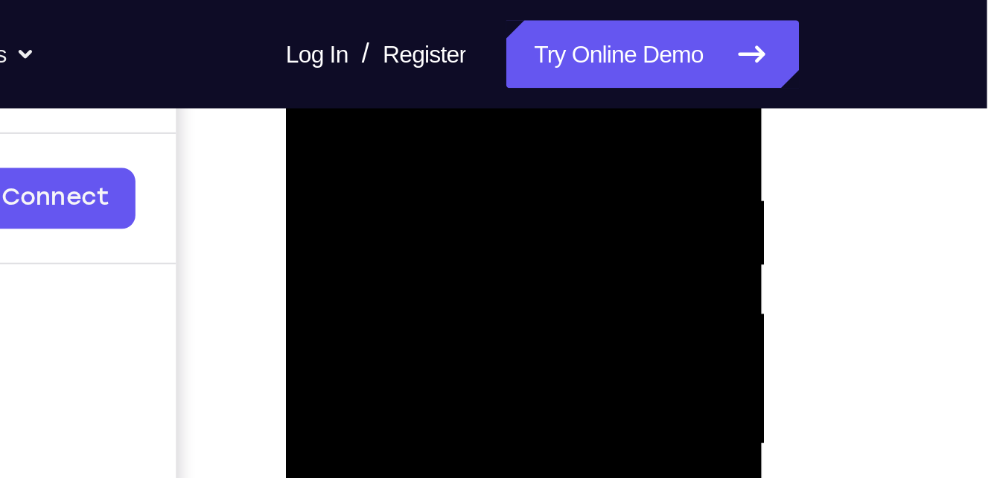
scroll to position [262, 0]
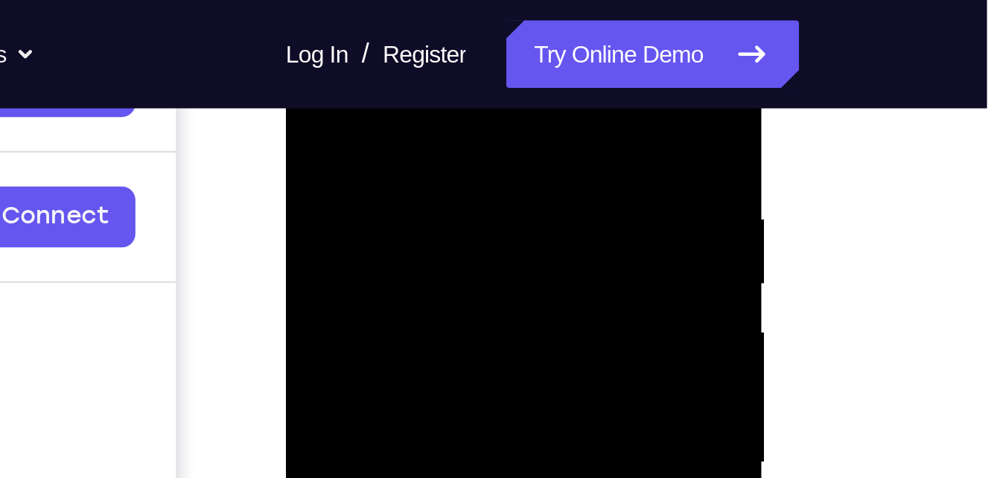
drag, startPoint x: 429, startPoint y: 86, endPoint x: 308, endPoint y: 84, distance: 120.7
click at [308, 84] on div at bounding box center [391, 184] width 188 height 417
click at [403, 74] on div at bounding box center [391, 184] width 188 height 417
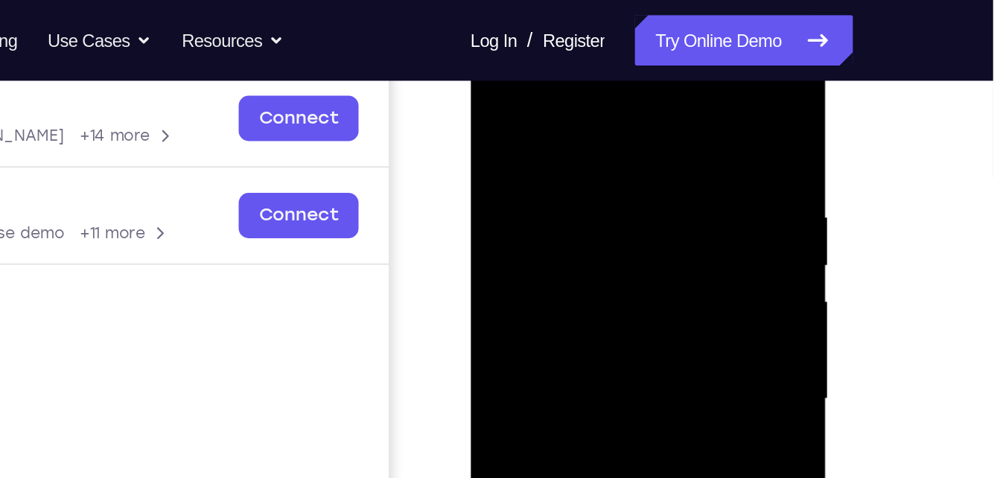
scroll to position [212, 0]
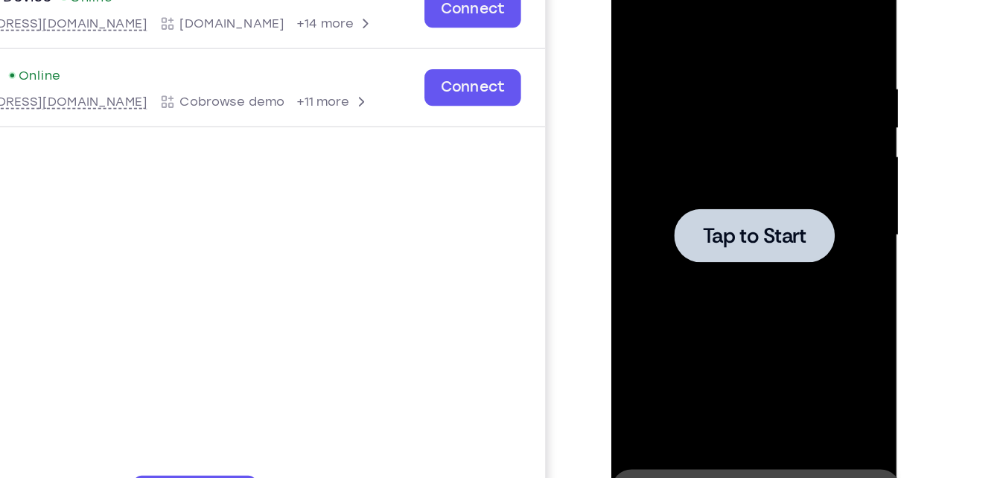
click at [731, 149] on span "Tap to Start" at bounding box center [716, 156] width 76 height 15
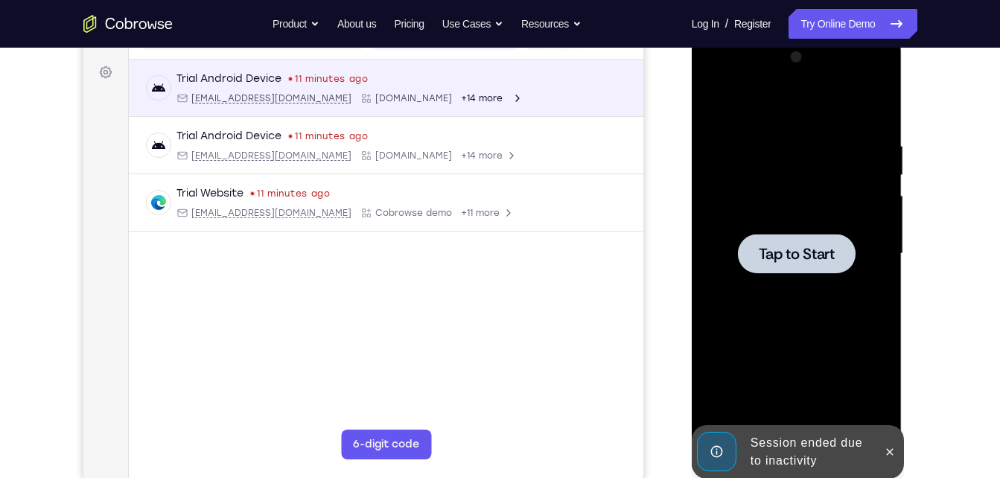
scroll to position [0, 0]
